Goal: Transaction & Acquisition: Download file/media

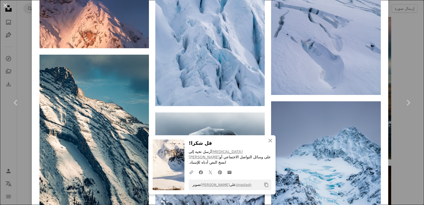
scroll to position [6835, 0]
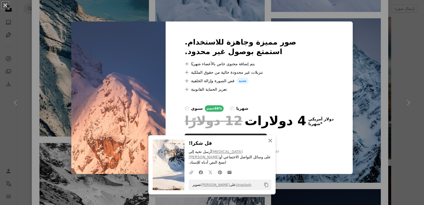
click at [269, 144] on icon "An X shape" at bounding box center [270, 140] width 6 height 6
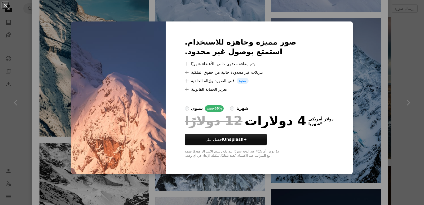
click at [148, 27] on img at bounding box center [118, 97] width 94 height 153
click at [58, 82] on div "An X shape صور مميزة وجاهزة للاستخدام. استمتع بوصول غير محدود. A plus sign يتم …" at bounding box center [212, 102] width 424 height 205
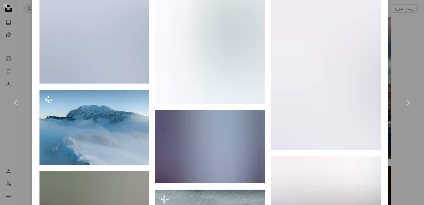
scroll to position [7799, 0]
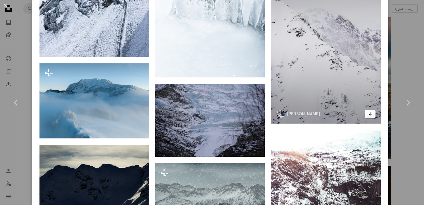
click at [368, 111] on icon "Arrow pointing down" at bounding box center [370, 114] width 4 height 6
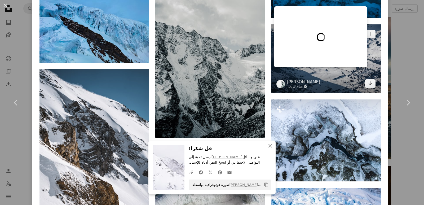
scroll to position [9388, 0]
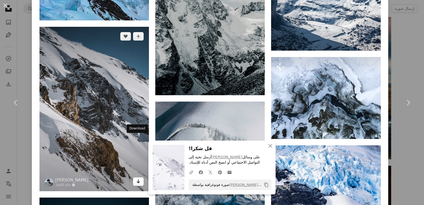
click at [136, 178] on icon "Arrow pointing down" at bounding box center [138, 181] width 4 height 6
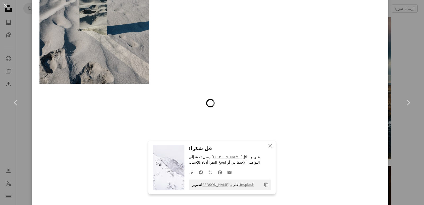
scroll to position [10715, 0]
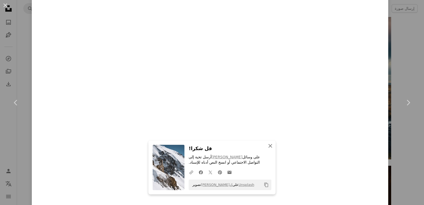
click at [272, 146] on button "An X shape يغلق" at bounding box center [270, 145] width 11 height 11
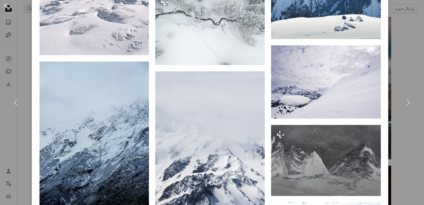
click at [270, 148] on icon "An X shape" at bounding box center [270, 151] width 6 height 6
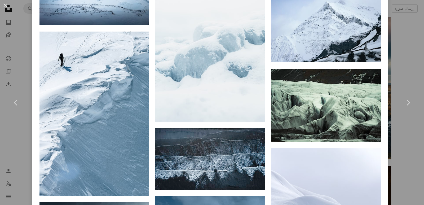
scroll to position [11424, 0]
